Goal: Task Accomplishment & Management: Manage account settings

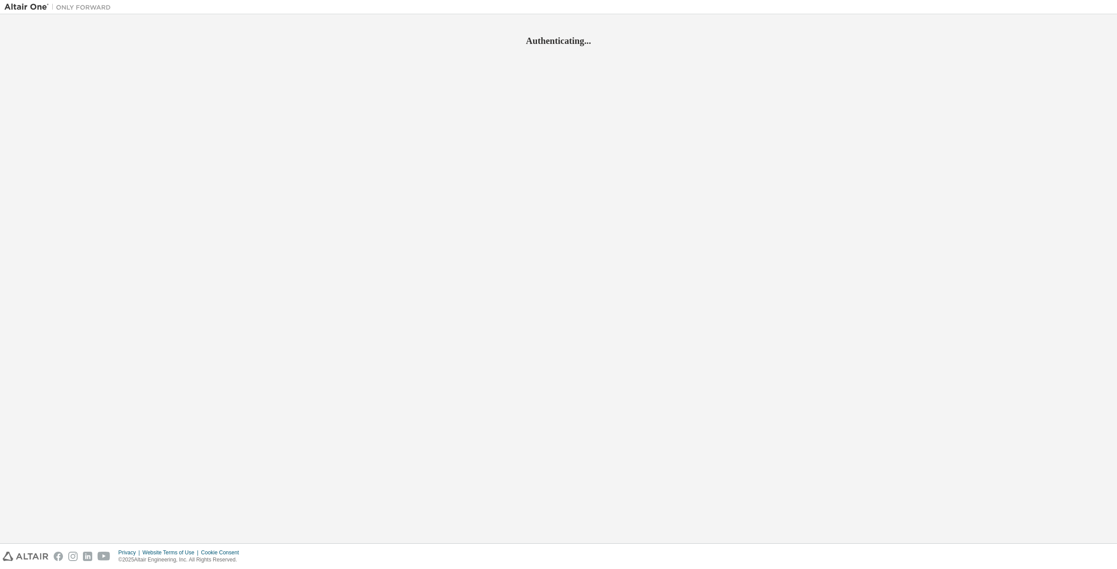
click at [33, 5] on img at bounding box center [59, 7] width 111 height 9
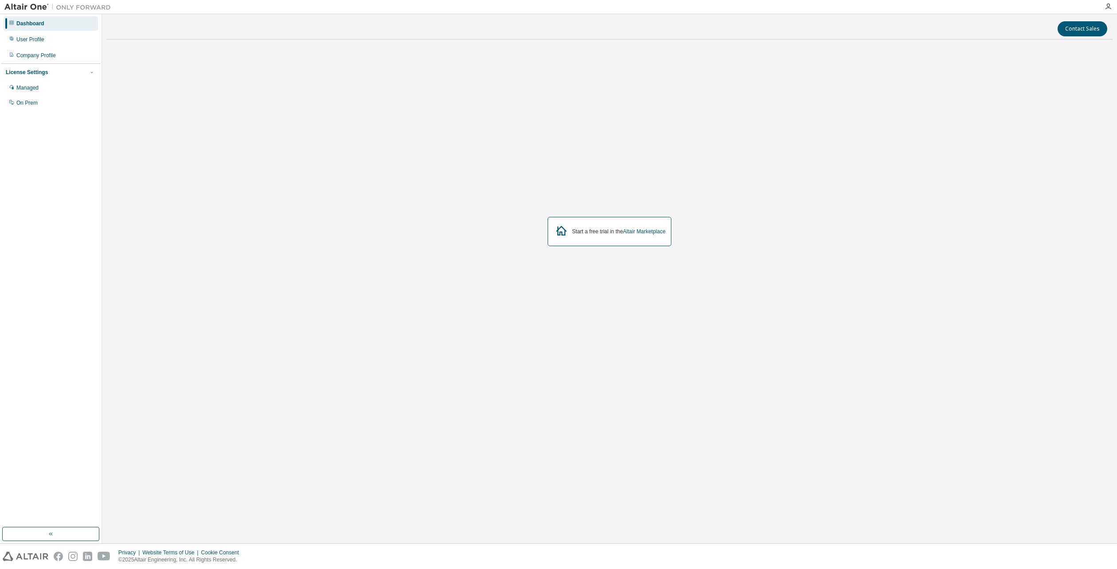
click at [20, 5] on img at bounding box center [59, 7] width 111 height 9
